Goal: Transaction & Acquisition: Purchase product/service

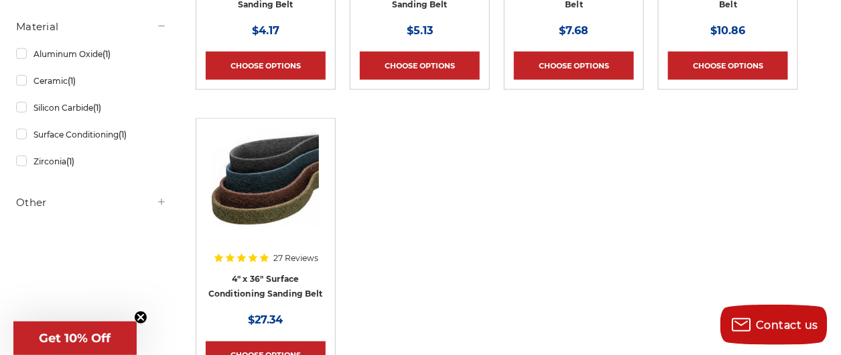
scroll to position [514, 0]
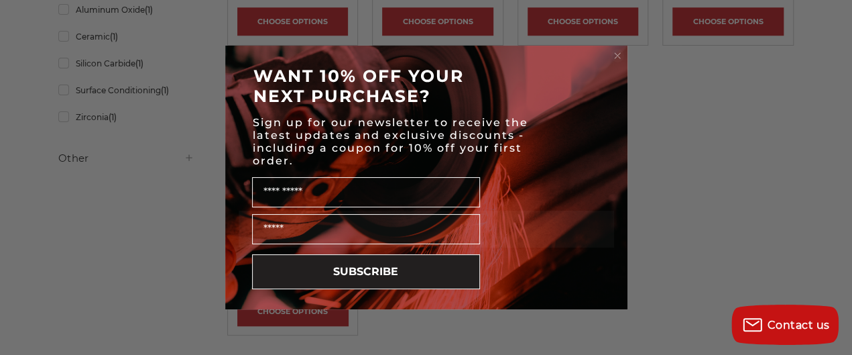
click at [617, 55] on icon "Close dialog" at bounding box center [617, 55] width 5 height 5
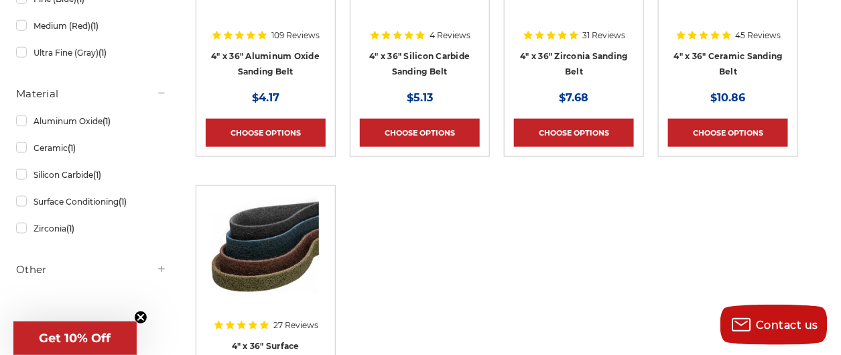
scroll to position [424, 0]
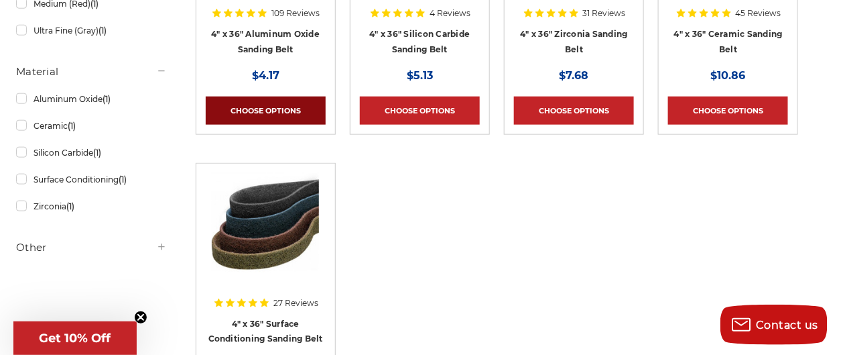
click at [302, 104] on link "Choose Options" at bounding box center [266, 111] width 120 height 28
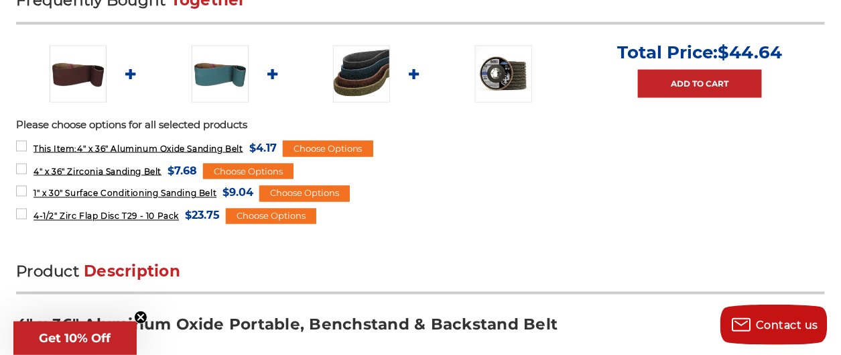
scroll to position [559, 0]
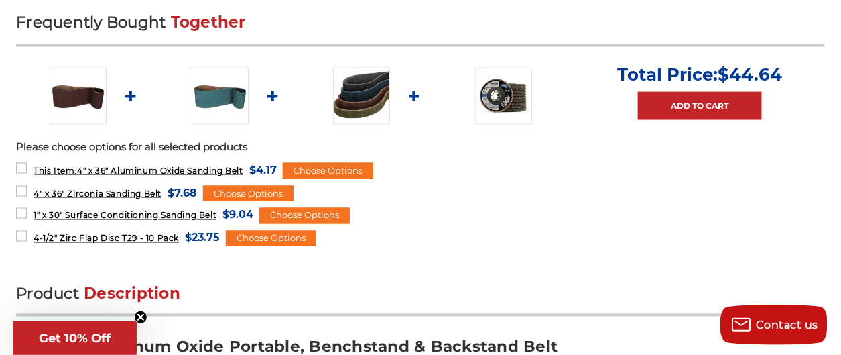
click at [107, 122] on img at bounding box center [78, 96] width 57 height 57
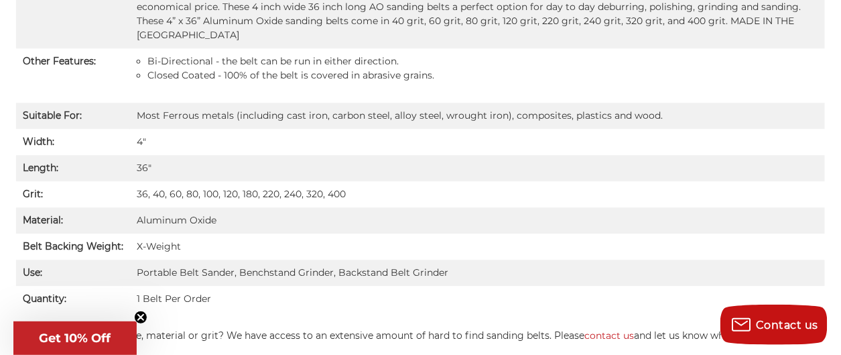
scroll to position [1028, 0]
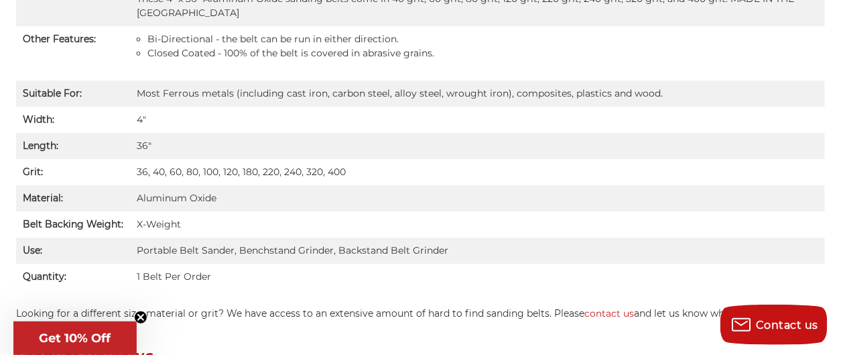
click at [232, 185] on td "36, 40, 60, 80, 100, 120, 180, 220, 240, 320, 400" at bounding box center [477, 172] width 695 height 26
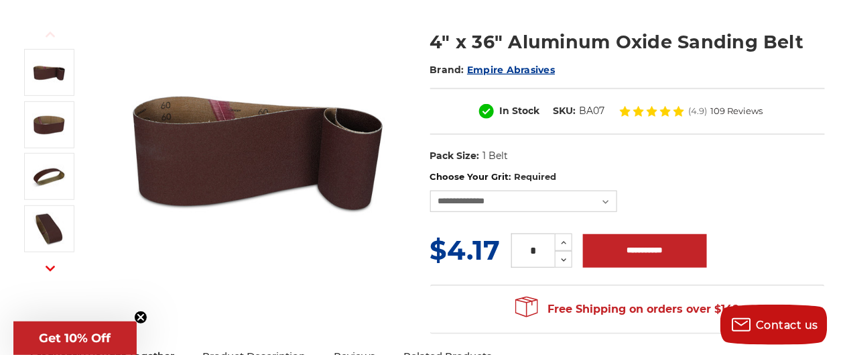
scroll to position [169, 0]
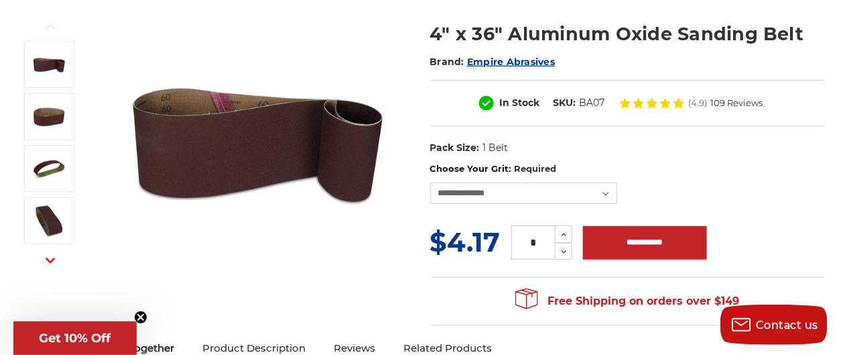
click at [123, 345] on p "Get 10% Off" at bounding box center [75, 338] width 113 height 15
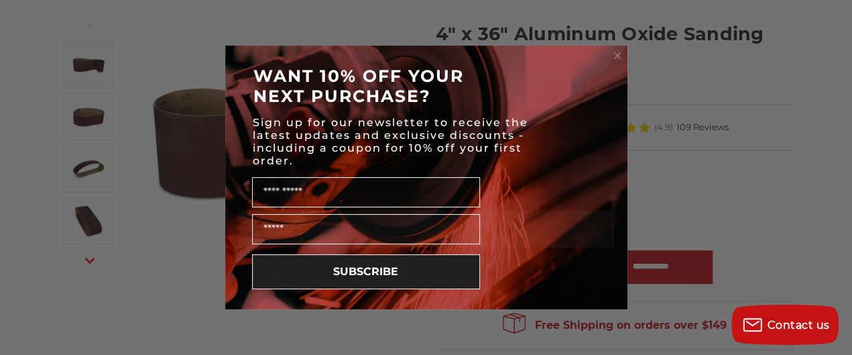
click at [619, 55] on circle "Close dialog" at bounding box center [617, 56] width 13 height 13
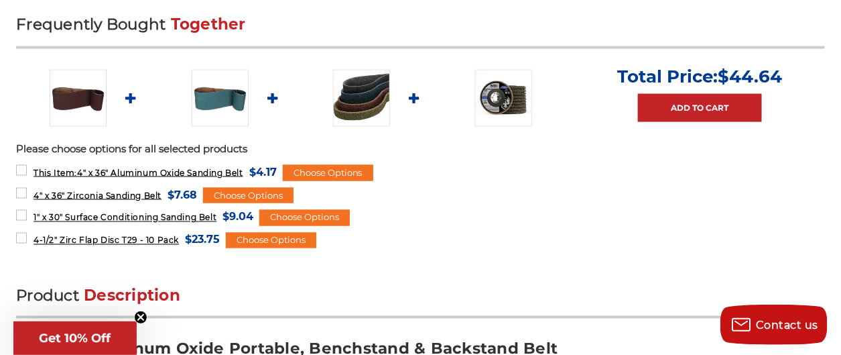
scroll to position [572, 0]
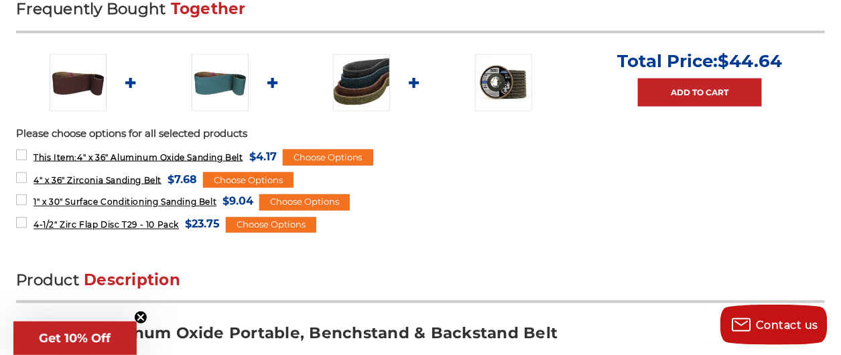
click at [107, 111] on img at bounding box center [78, 82] width 57 height 57
click at [93, 111] on img at bounding box center [78, 82] width 57 height 57
click at [95, 111] on img at bounding box center [78, 82] width 57 height 57
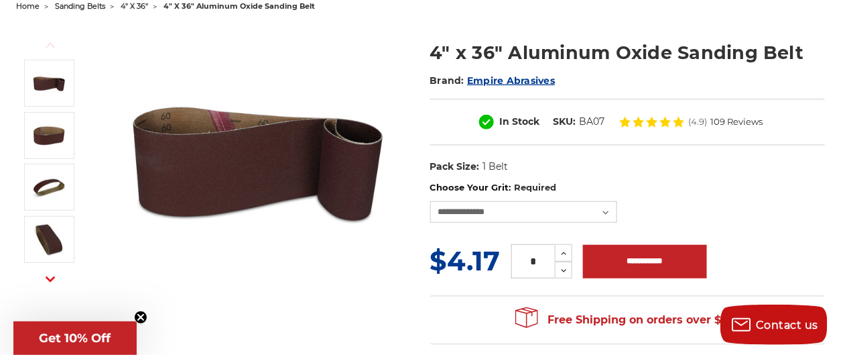
scroll to position [190, 0]
